Goal: Navigation & Orientation: Find specific page/section

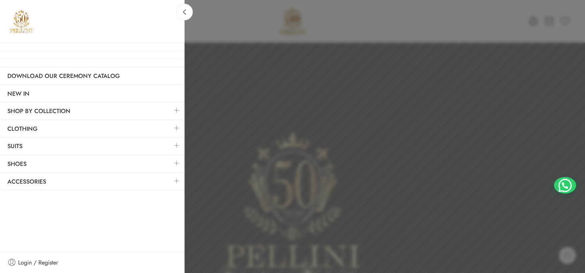
click at [176, 109] on link at bounding box center [177, 110] width 16 height 16
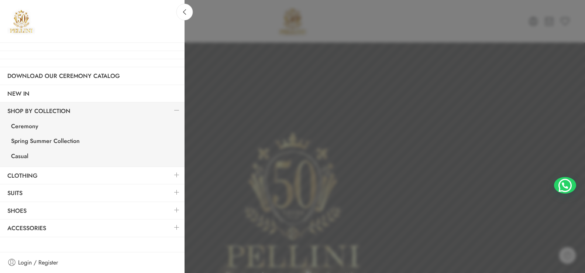
click at [176, 109] on link at bounding box center [177, 110] width 16 height 16
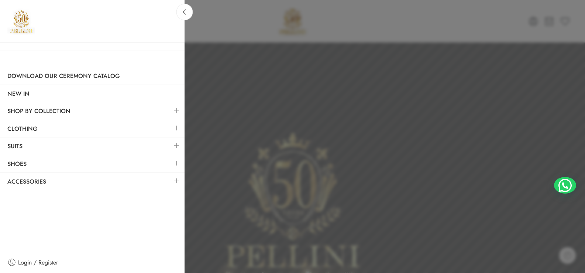
click at [177, 128] on link at bounding box center [177, 128] width 16 height 16
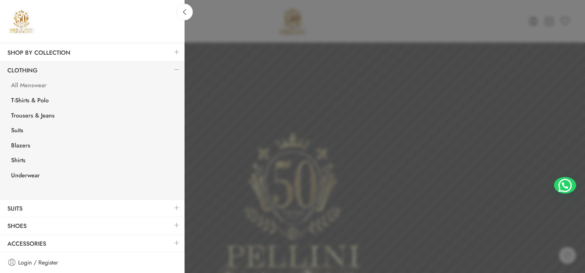
scroll to position [59, 0]
click at [171, 68] on link at bounding box center [177, 69] width 16 height 16
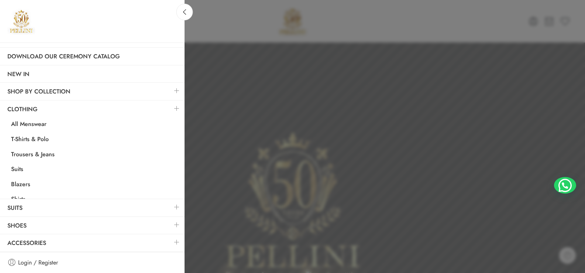
scroll to position [0, 0]
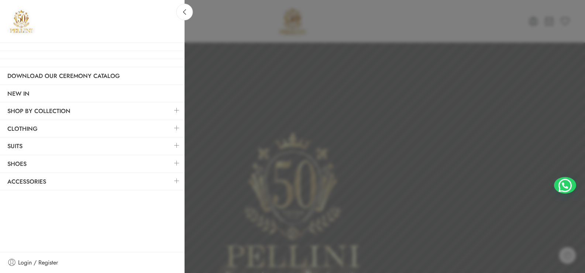
click at [176, 145] on link at bounding box center [177, 145] width 16 height 16
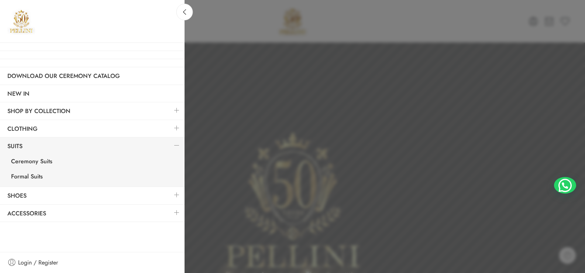
click at [176, 145] on link at bounding box center [177, 145] width 16 height 16
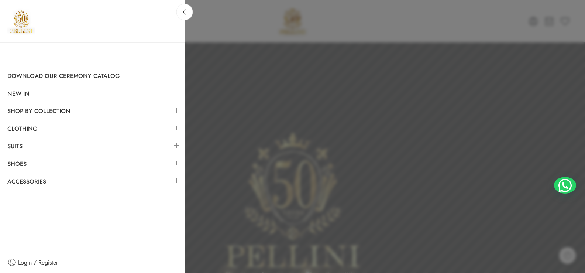
click at [177, 162] on link at bounding box center [177, 163] width 16 height 16
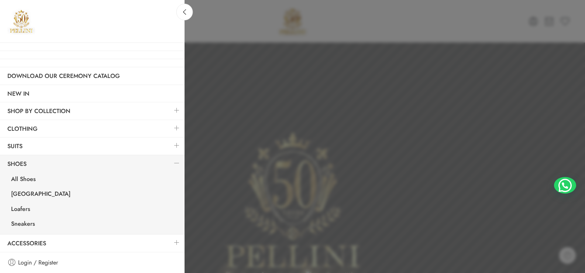
click at [177, 162] on link at bounding box center [177, 163] width 16 height 16
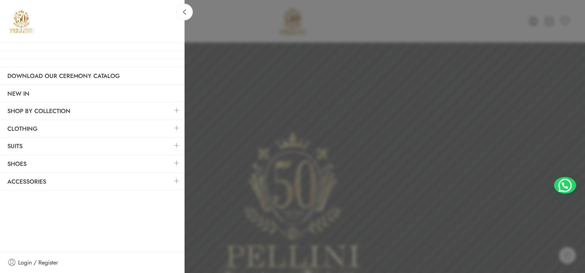
click at [175, 127] on link at bounding box center [177, 128] width 16 height 16
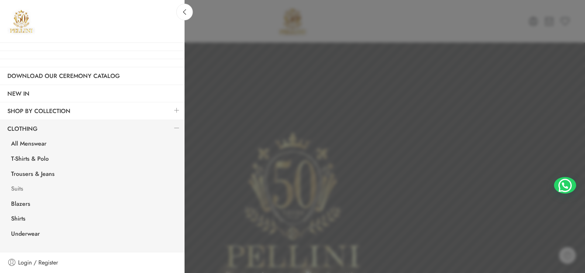
click at [19, 187] on link "Suits" at bounding box center [94, 189] width 181 height 15
